Goal: Information Seeking & Learning: Learn about a topic

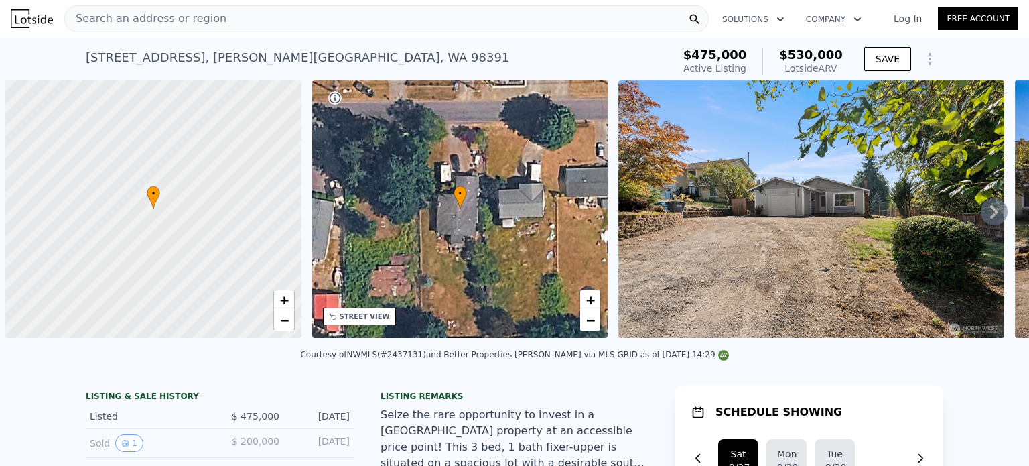
scroll to position [0, 5]
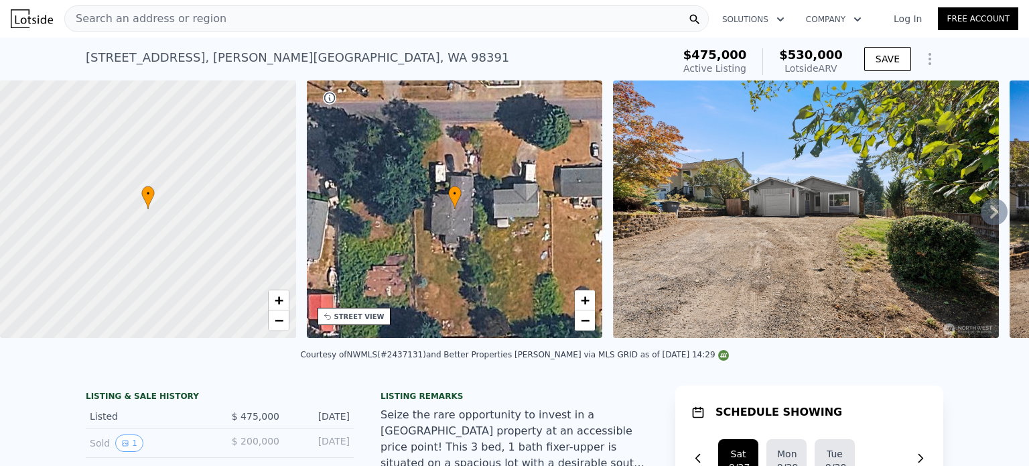
click at [223, 23] on div "Search an address or region" at bounding box center [386, 18] width 645 height 27
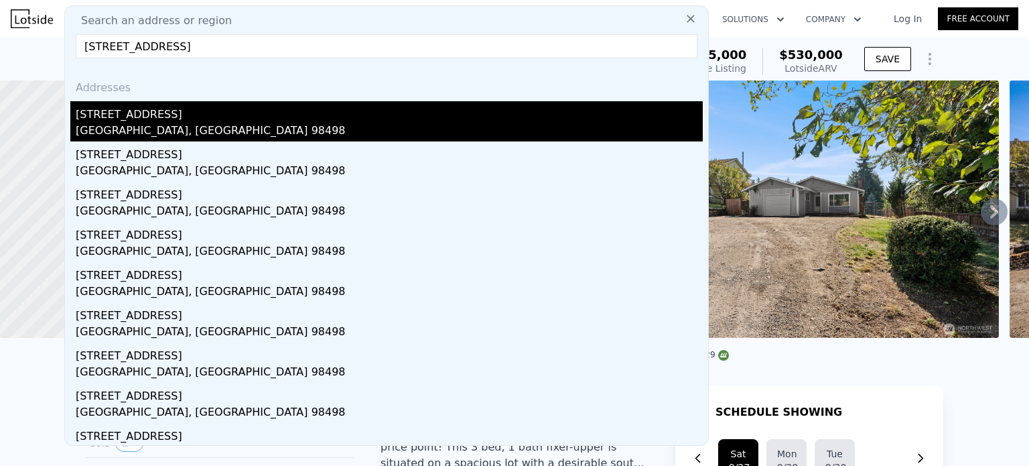
type input "[STREET_ADDRESS]"
click at [182, 128] on div "[GEOGRAPHIC_DATA], [GEOGRAPHIC_DATA] 98498" at bounding box center [389, 132] width 627 height 19
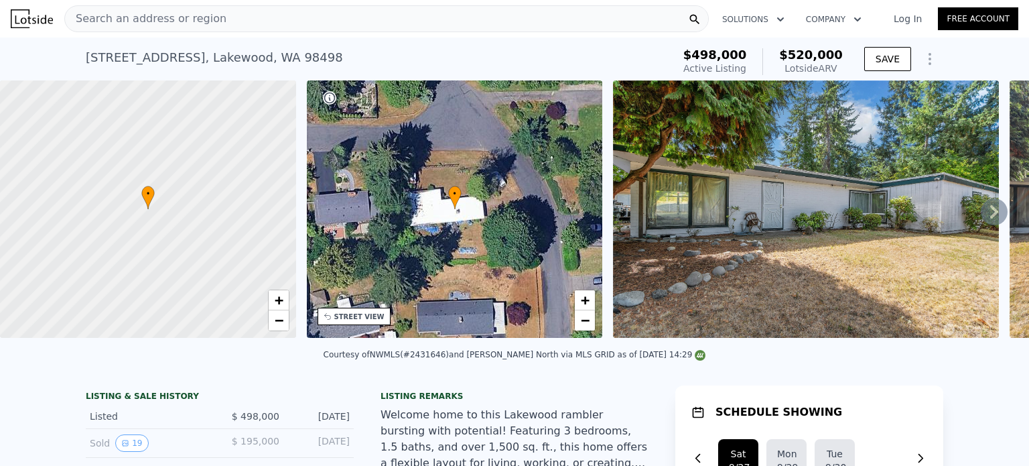
click at [257, 26] on div "Search an address or region" at bounding box center [386, 18] width 645 height 27
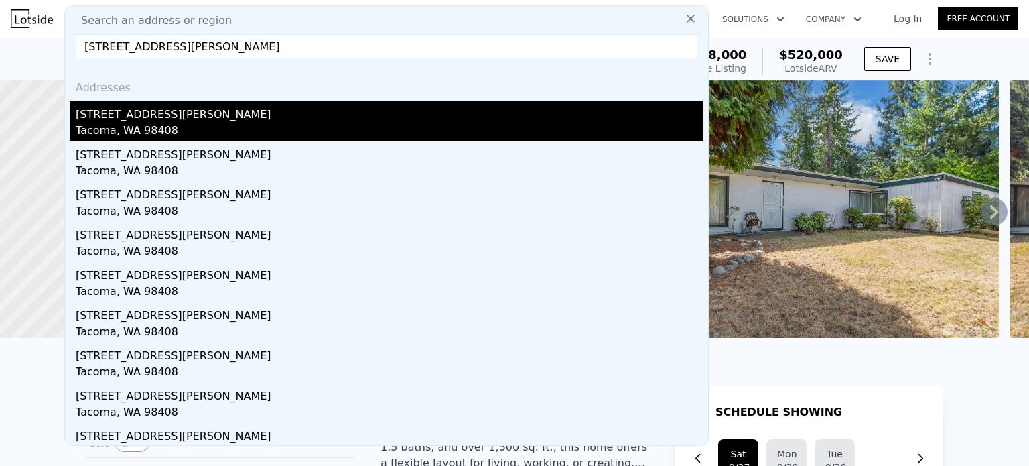
type input "[STREET_ADDRESS][PERSON_NAME]"
click at [214, 117] on div "[STREET_ADDRESS][PERSON_NAME]" at bounding box center [389, 111] width 627 height 21
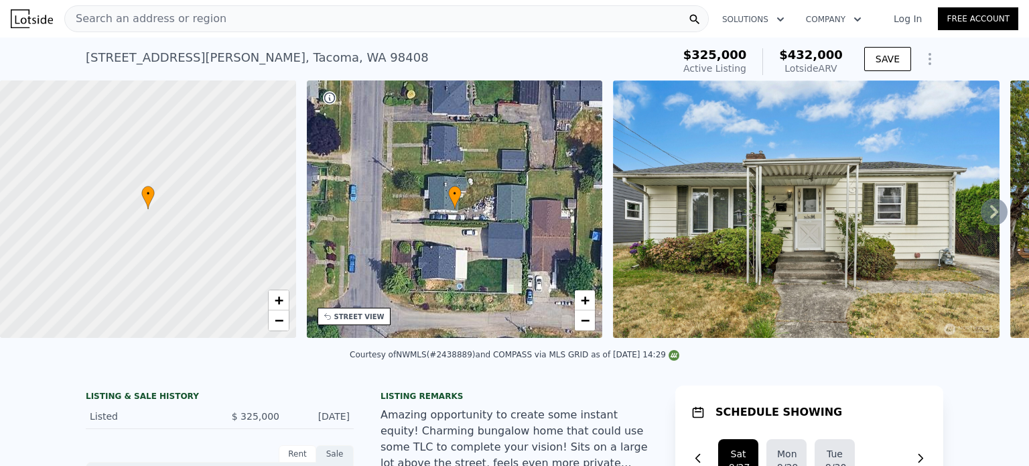
click at [168, 21] on span "Search an address or region" at bounding box center [146, 19] width 162 height 16
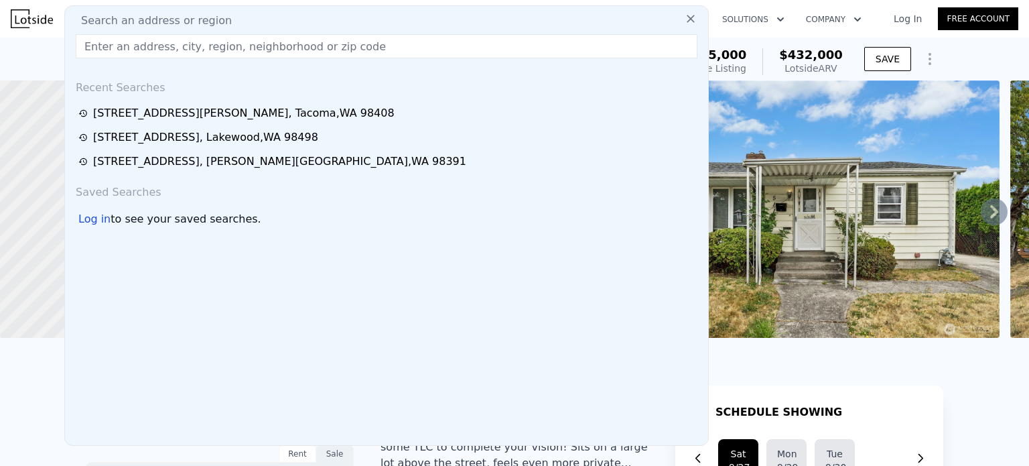
drag, startPoint x: 168, startPoint y: 21, endPoint x: 121, endPoint y: 49, distance: 53.8
paste input "[STREET_ADDRESS]"
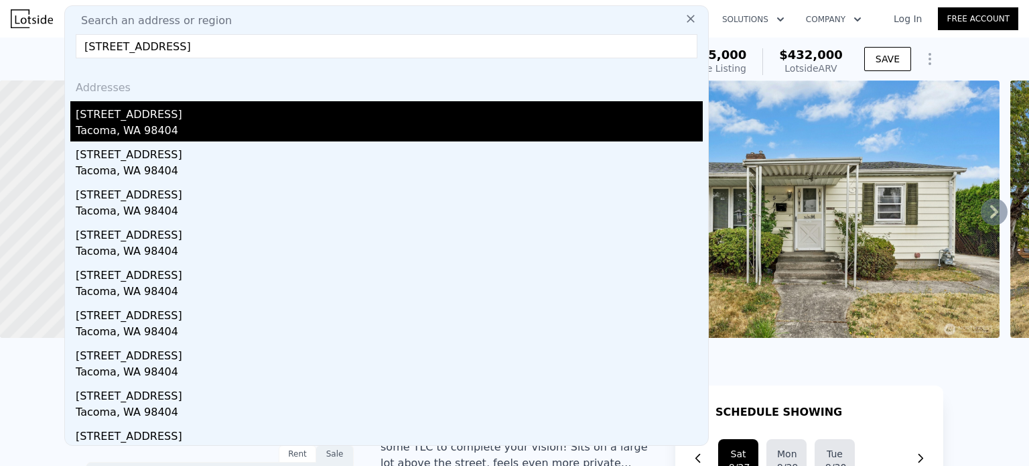
type input "[STREET_ADDRESS]"
click at [193, 113] on div "[STREET_ADDRESS]" at bounding box center [389, 111] width 627 height 21
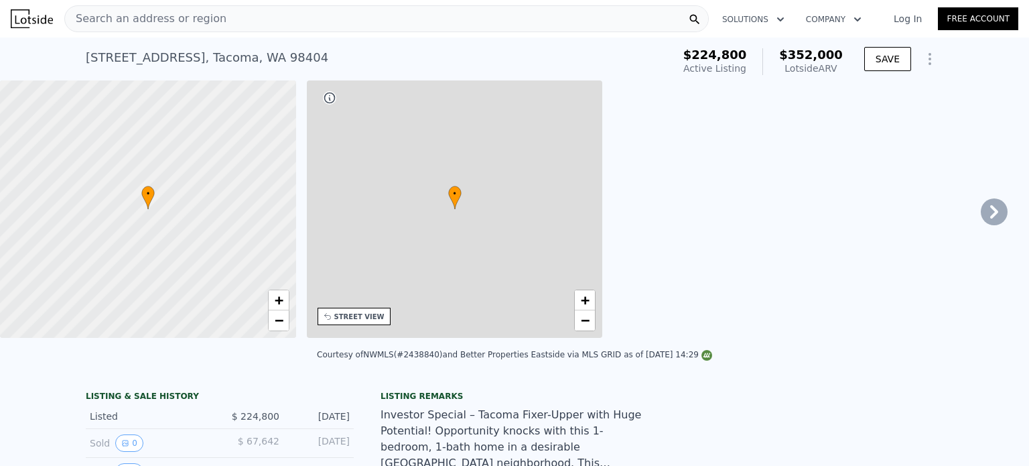
type input "1"
type input "528"
type input "1002"
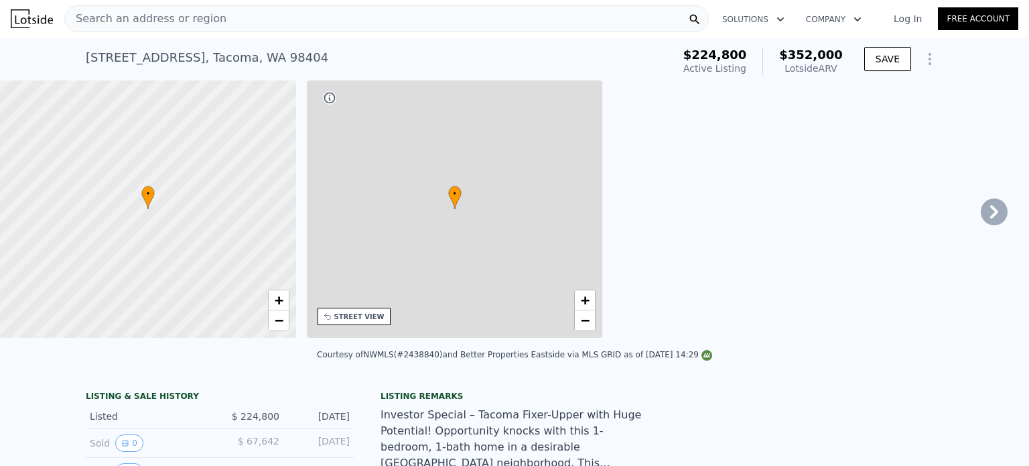
type input "4550"
type input "7405"
type input "$ 352,000"
type input "$ 86,997"
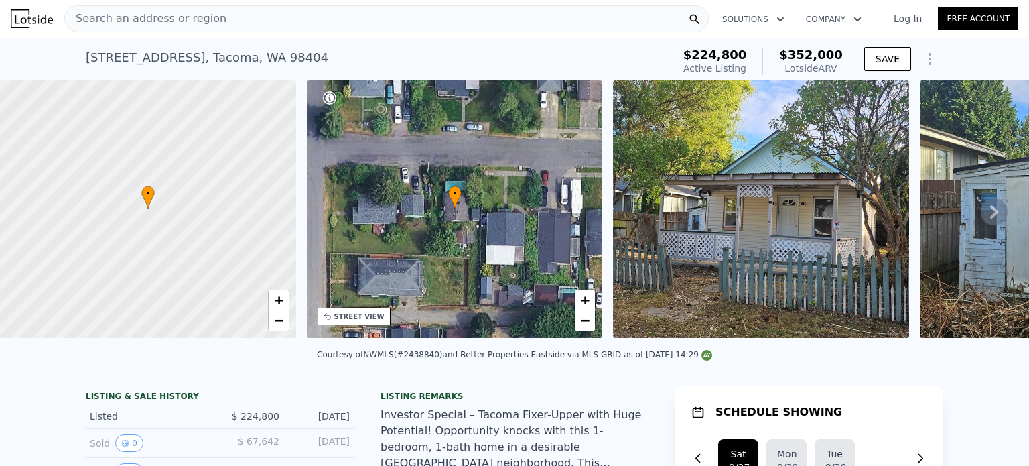
click at [145, 17] on span "Search an address or region" at bounding box center [146, 19] width 162 height 16
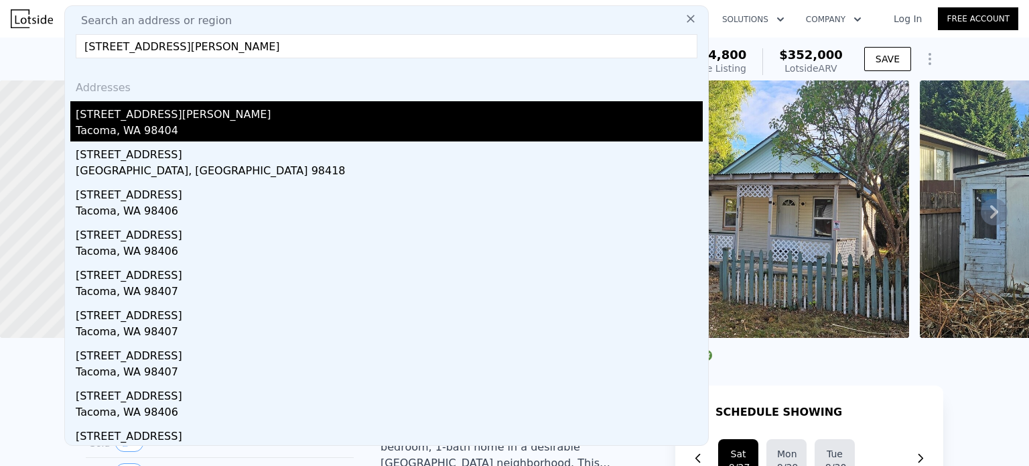
type input "[STREET_ADDRESS][PERSON_NAME]"
click at [169, 125] on div "Tacoma, WA 98404" at bounding box center [389, 132] width 627 height 19
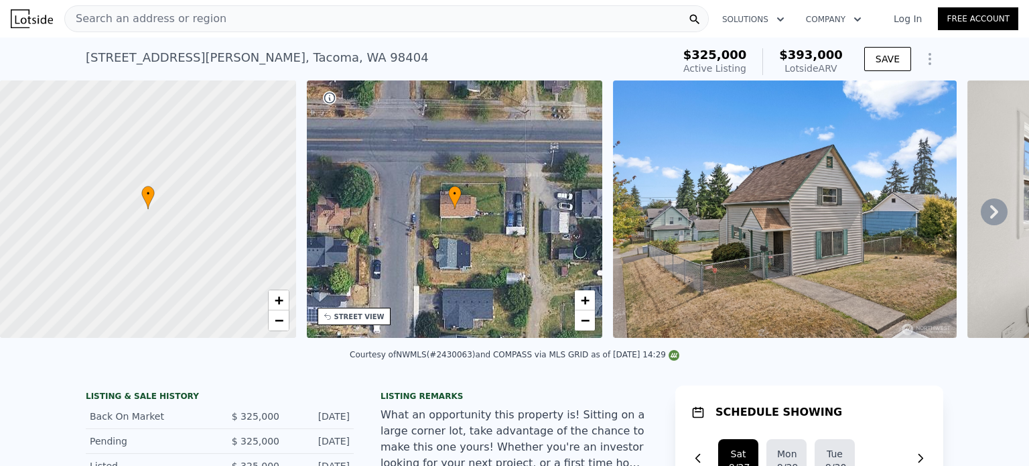
click at [210, 17] on div "Search an address or region" at bounding box center [386, 18] width 645 height 27
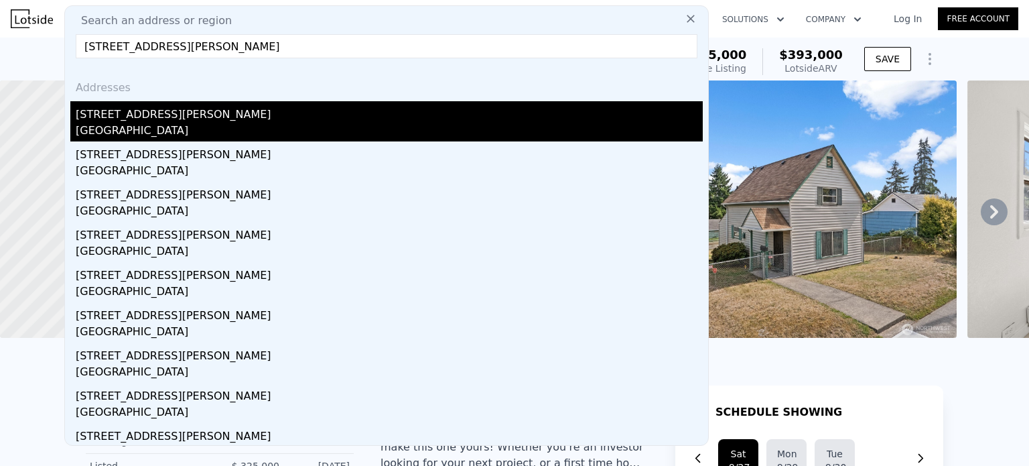
type input "[STREET_ADDRESS][PERSON_NAME]"
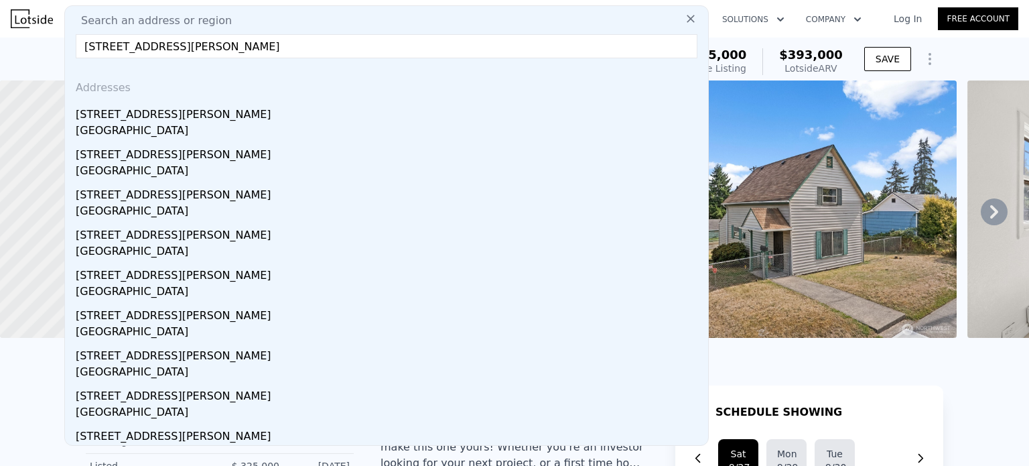
click at [236, 131] on div "[GEOGRAPHIC_DATA]" at bounding box center [389, 132] width 627 height 19
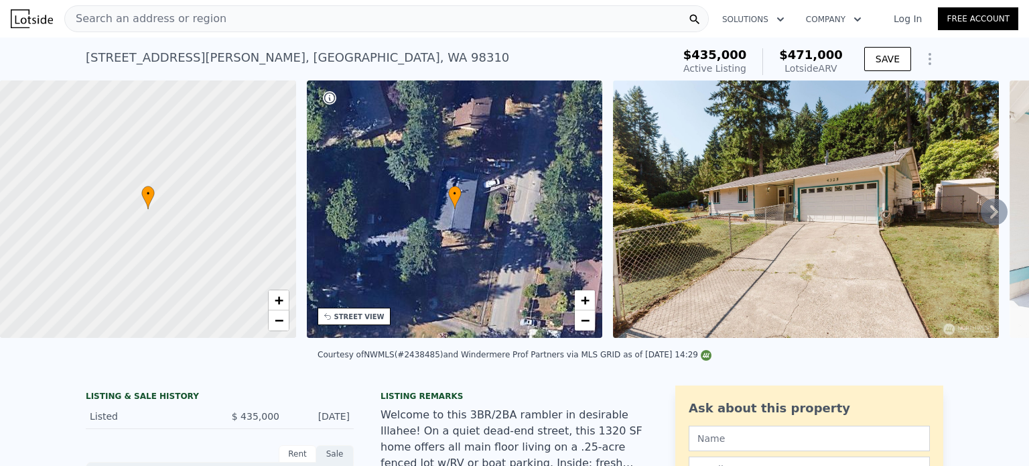
click at [191, 21] on span "Search an address or region" at bounding box center [146, 19] width 162 height 16
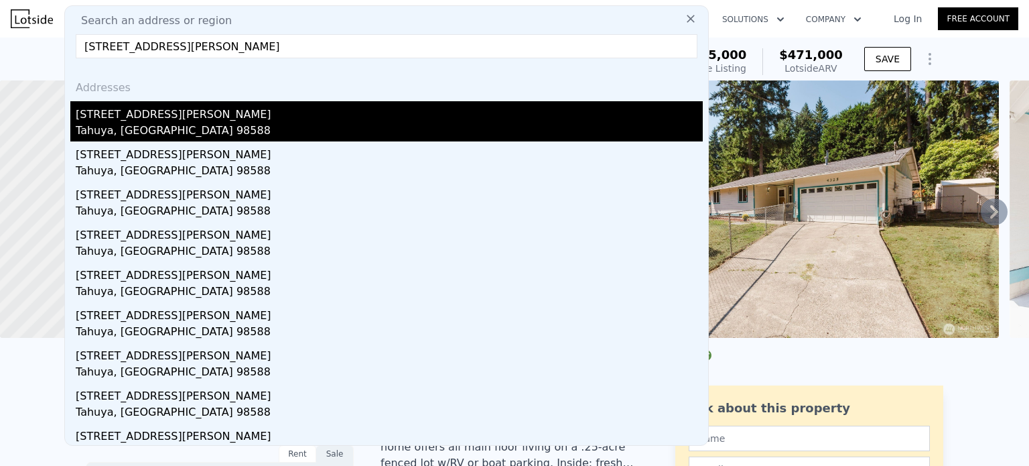
type input "[STREET_ADDRESS][PERSON_NAME]"
click at [166, 131] on div "Tahuya, [GEOGRAPHIC_DATA] 98588" at bounding box center [389, 132] width 627 height 19
